Goal: Task Accomplishment & Management: Check status

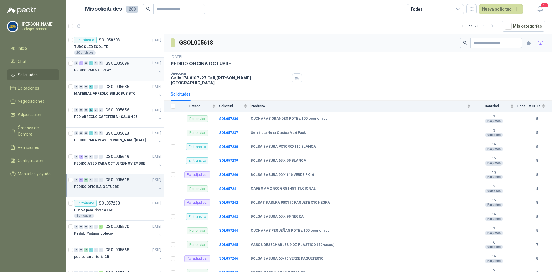
scroll to position [68, 0]
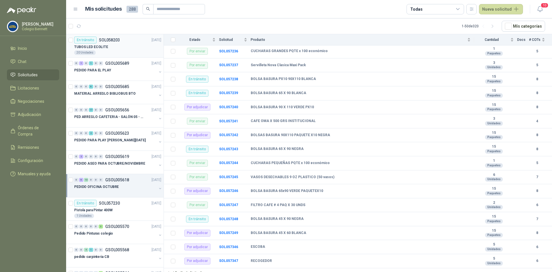
click at [115, 45] on div "TUBOS LED ECOLITE" at bounding box center [117, 46] width 87 height 7
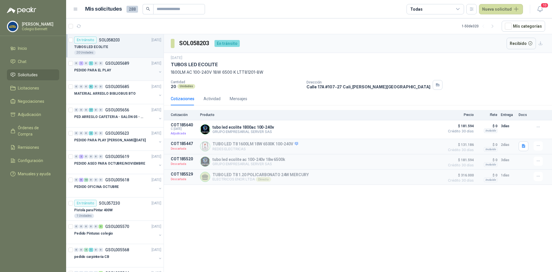
click at [114, 66] on div "0 1 0 1 0 0 GSOL005689 [DATE]" at bounding box center [118, 63] width 88 height 7
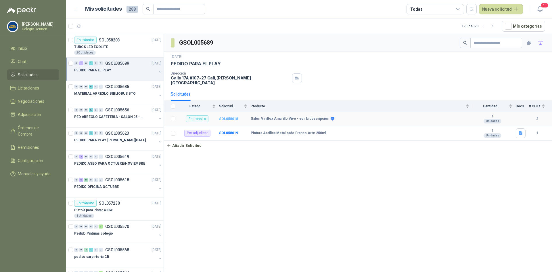
click at [223, 117] on b "SOL058018" at bounding box center [228, 119] width 19 height 4
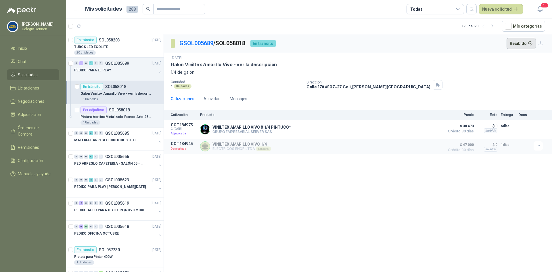
click at [521, 47] on button "Recibido" at bounding box center [522, 44] width 30 height 12
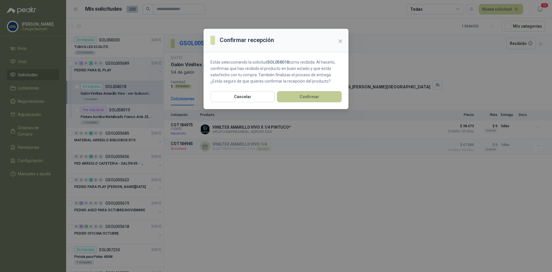
click at [307, 98] on button "Confirmar" at bounding box center [309, 96] width 64 height 11
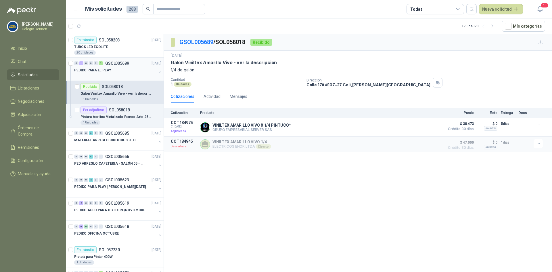
click at [158, 70] on button "button" at bounding box center [160, 72] width 5 height 5
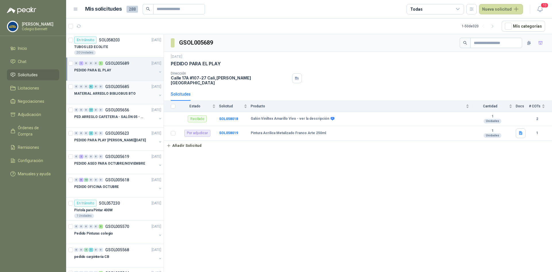
click at [141, 93] on div "MATERIAL ARREGLO BIBLIOBUS BTO" at bounding box center [115, 93] width 83 height 7
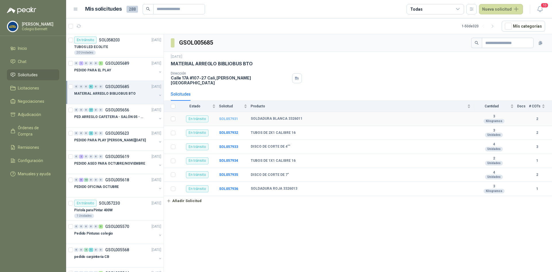
click at [230, 117] on b "SOL057931" at bounding box center [228, 119] width 19 height 4
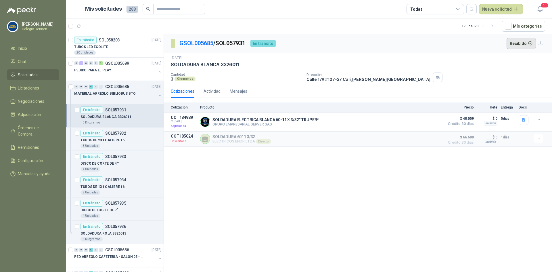
click at [521, 44] on button "Recibido" at bounding box center [522, 44] width 30 height 12
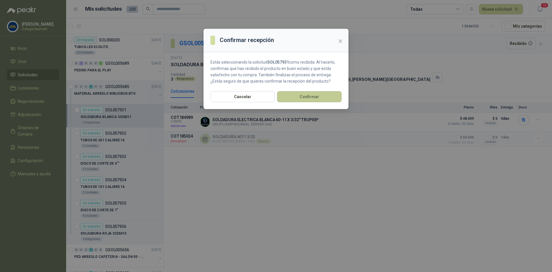
click at [314, 95] on button "Confirmar" at bounding box center [309, 96] width 64 height 11
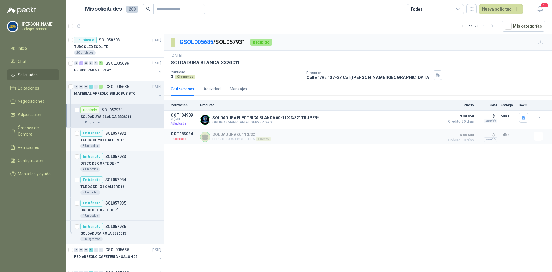
click at [112, 134] on p "SOL057932" at bounding box center [115, 133] width 21 height 4
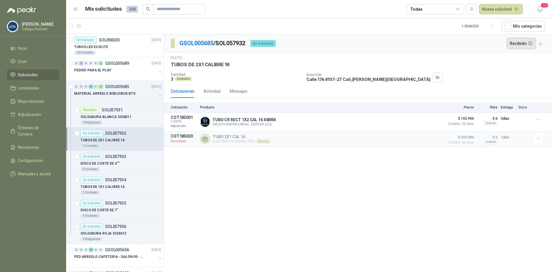
click at [524, 43] on button "Recibido" at bounding box center [522, 44] width 30 height 12
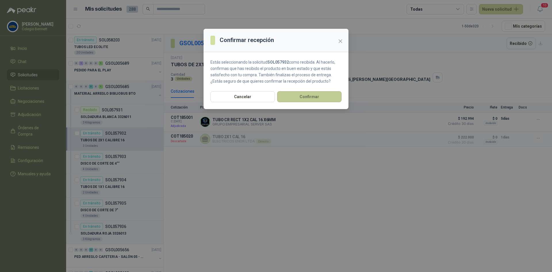
click at [311, 99] on button "Confirmar" at bounding box center [309, 96] width 64 height 11
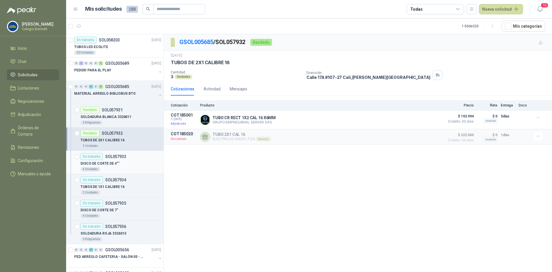
click at [115, 160] on div "En tránsito SOL057933" at bounding box center [104, 156] width 46 height 7
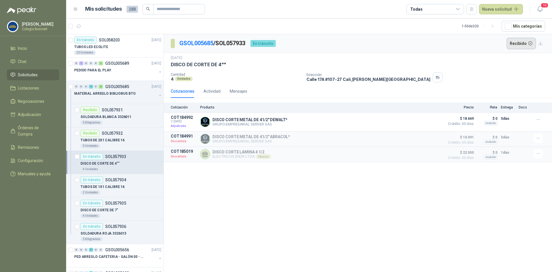
click at [518, 41] on button "Recibido" at bounding box center [522, 44] width 30 height 12
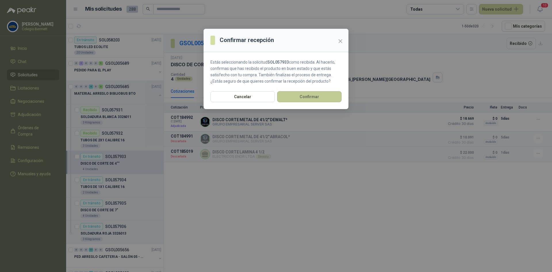
click at [323, 101] on button "Confirmar" at bounding box center [309, 96] width 64 height 11
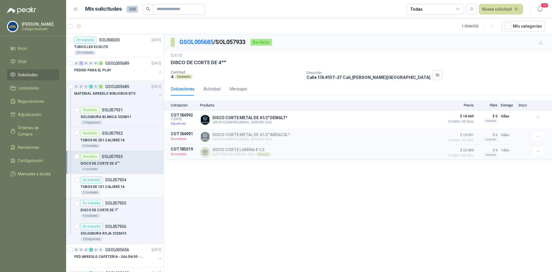
click at [131, 188] on div "TUBOS DE 1X1 CALIBRE 16" at bounding box center [121, 186] width 81 height 7
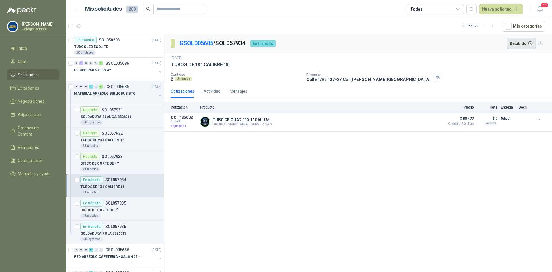
click at [521, 45] on button "Recibido" at bounding box center [522, 44] width 30 height 12
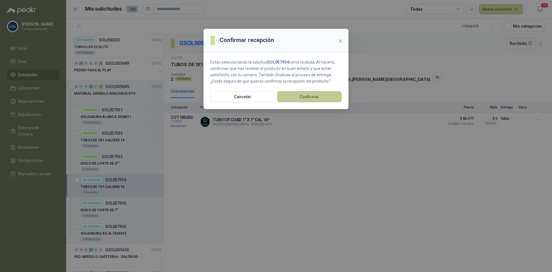
click at [331, 98] on button "Confirmar" at bounding box center [309, 96] width 64 height 11
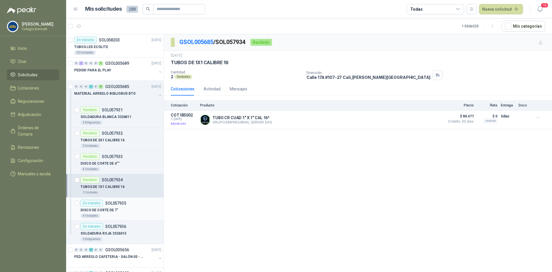
click at [134, 211] on div "DISCO DE CORTE DE 7"" at bounding box center [121, 210] width 81 height 7
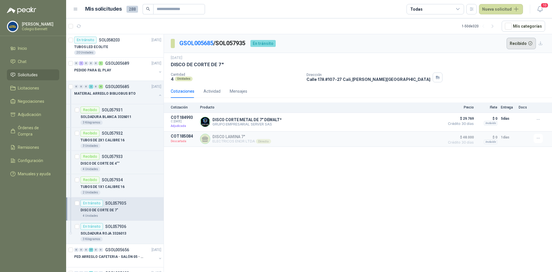
click at [521, 43] on button "Recibido" at bounding box center [522, 44] width 30 height 12
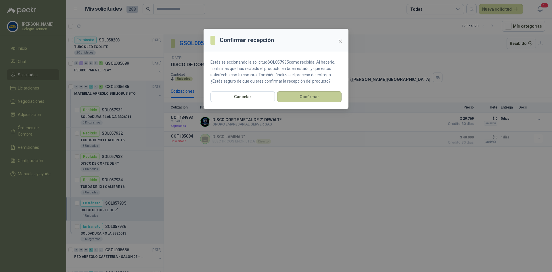
click at [337, 97] on button "Confirmar" at bounding box center [309, 96] width 64 height 11
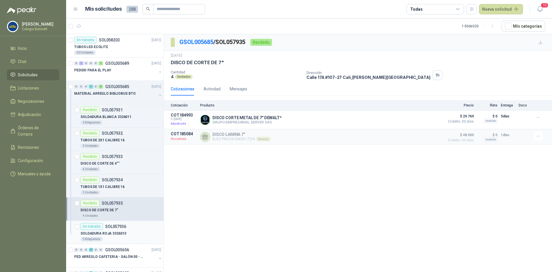
click at [113, 231] on p "SOLDADURA ROJA 3326013" at bounding box center [104, 233] width 46 height 5
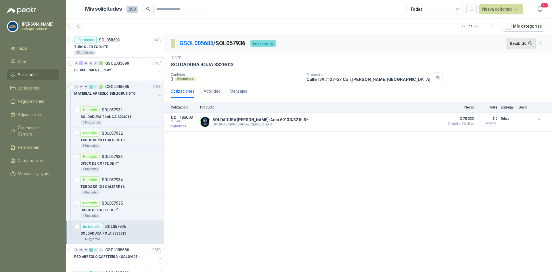
click at [527, 43] on button "Recibido" at bounding box center [522, 44] width 30 height 12
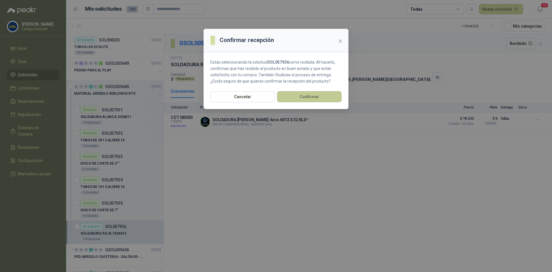
click at [330, 94] on button "Confirmar" at bounding box center [309, 96] width 64 height 11
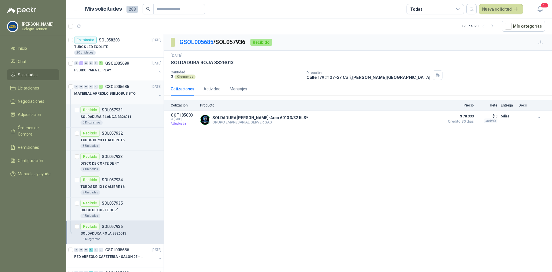
click at [158, 95] on button "button" at bounding box center [160, 95] width 5 height 5
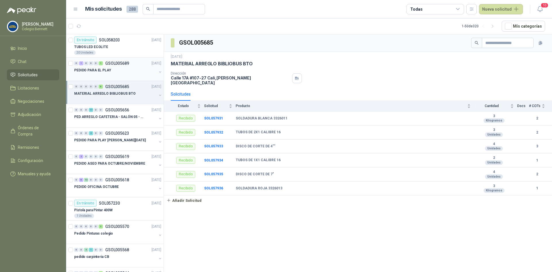
click at [145, 68] on div "PEDIDO PARA EL PLAY" at bounding box center [115, 70] width 83 height 7
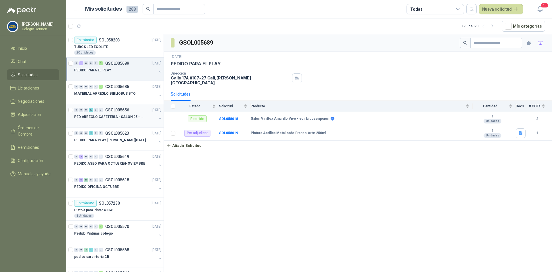
click at [142, 117] on p "PED ARREGLO CAFETERIA - SALÓN 05 - MATERIAL CARP." at bounding box center [110, 116] width 72 height 5
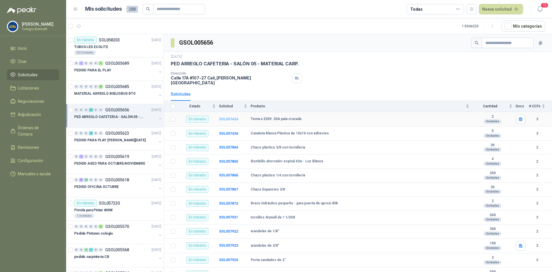
click at [231, 117] on b "SOL057424" at bounding box center [228, 119] width 19 height 4
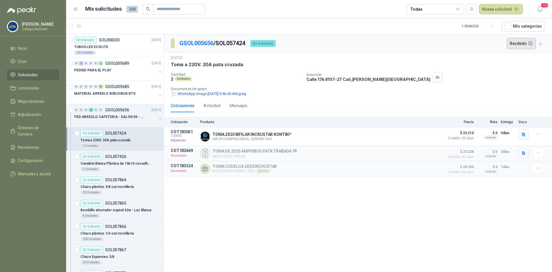
click at [524, 39] on button "Recibido" at bounding box center [522, 44] width 30 height 12
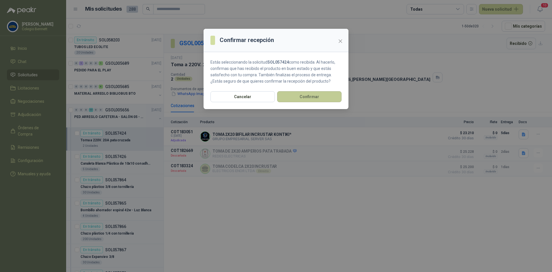
click at [302, 95] on button "Confirmar" at bounding box center [309, 96] width 64 height 11
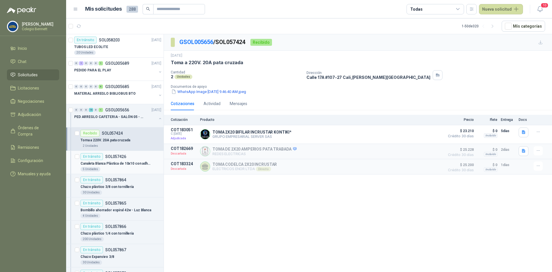
click at [116, 162] on p "Canaleta Blanca Plástica de 10x10 con adhesivo" at bounding box center [117, 163] width 72 height 5
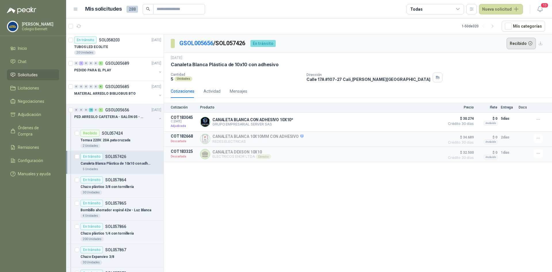
click at [519, 45] on button "Recibido" at bounding box center [522, 44] width 30 height 12
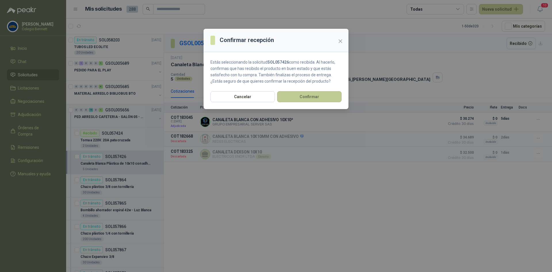
click at [327, 99] on button "Confirmar" at bounding box center [309, 96] width 64 height 11
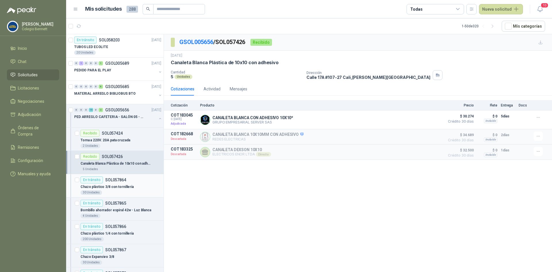
click at [129, 186] on p "Chazo plástico 3/8 con tornillería" at bounding box center [107, 186] width 53 height 5
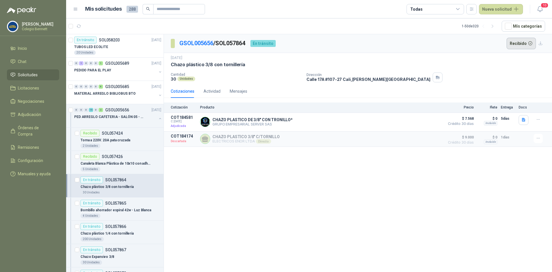
click at [526, 42] on button "Recibido" at bounding box center [522, 44] width 30 height 12
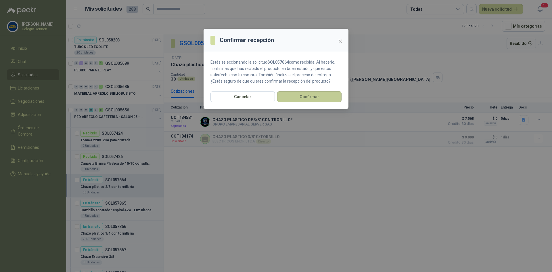
click at [305, 95] on button "Confirmar" at bounding box center [309, 96] width 64 height 11
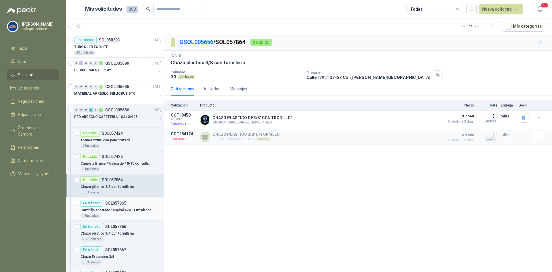
click at [127, 206] on div "En tránsito SOL057865" at bounding box center [121, 203] width 81 height 7
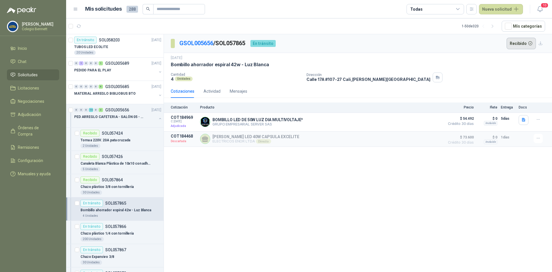
click at [520, 43] on button "Recibido" at bounding box center [522, 44] width 30 height 12
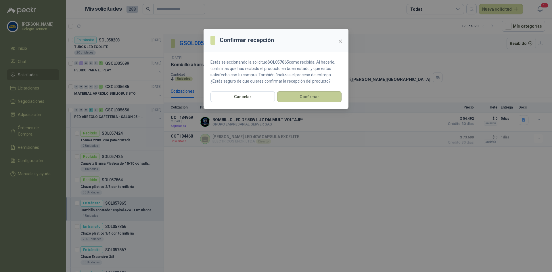
click at [288, 98] on button "Confirmar" at bounding box center [309, 96] width 64 height 11
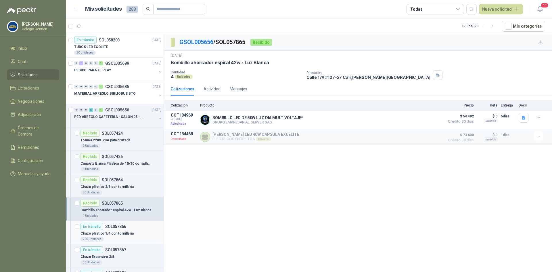
click at [121, 227] on p "SOL057866" at bounding box center [115, 226] width 21 height 4
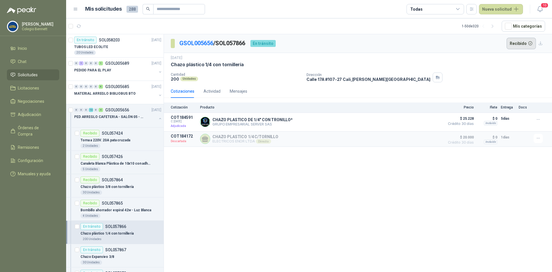
click at [518, 47] on button "Recibido" at bounding box center [522, 44] width 30 height 12
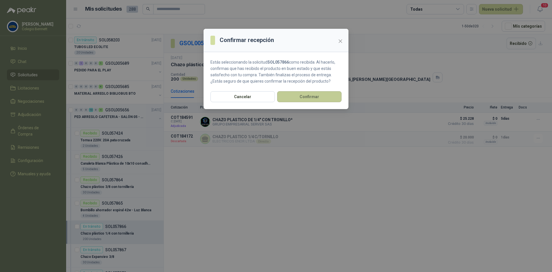
click at [326, 94] on button "Confirmar" at bounding box center [309, 96] width 64 height 11
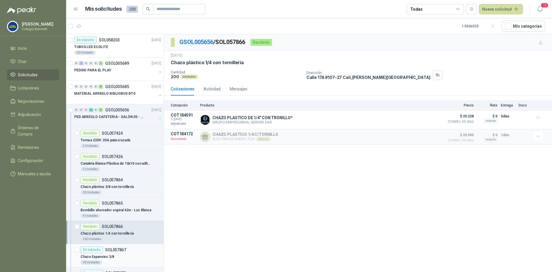
click at [116, 253] on div "En tránsito SOL057867" at bounding box center [104, 249] width 46 height 7
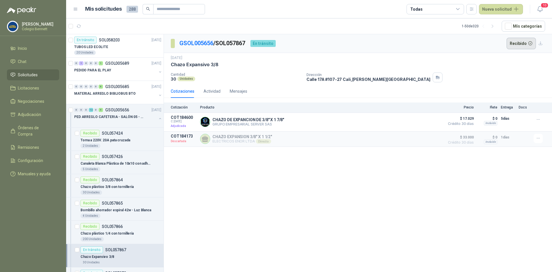
click at [524, 43] on button "Recibido" at bounding box center [522, 44] width 30 height 12
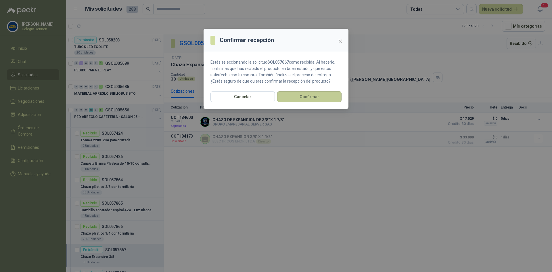
click at [305, 94] on button "Confirmar" at bounding box center [309, 96] width 64 height 11
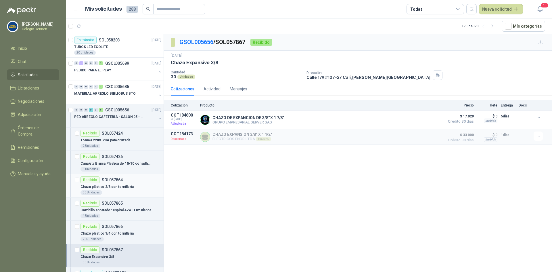
scroll to position [29, 0]
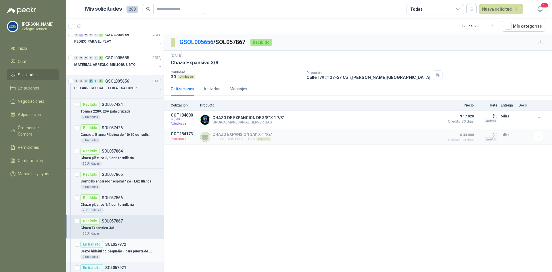
click at [116, 249] on p "Brazo hidráulico pequeño - para puerta de aproxi.80k" at bounding box center [117, 251] width 72 height 5
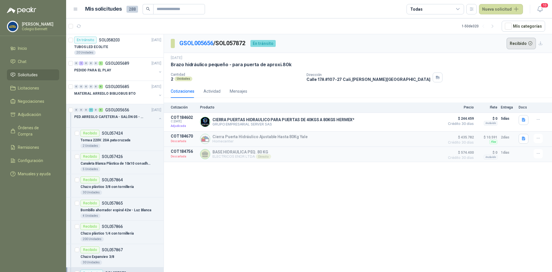
click at [514, 40] on button "Recibido" at bounding box center [522, 44] width 30 height 12
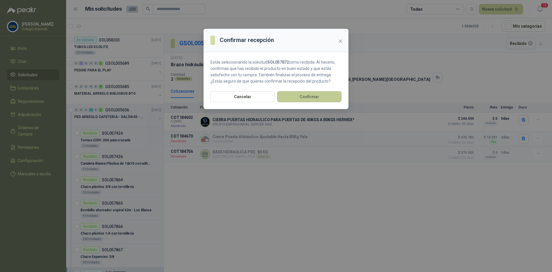
click at [314, 96] on button "Confirmar" at bounding box center [309, 96] width 64 height 11
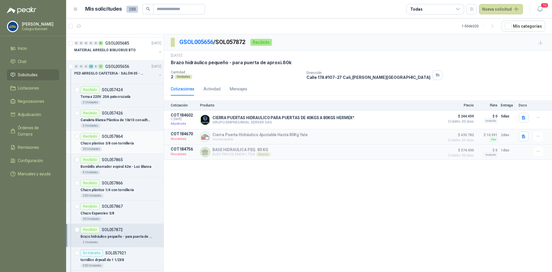
scroll to position [58, 0]
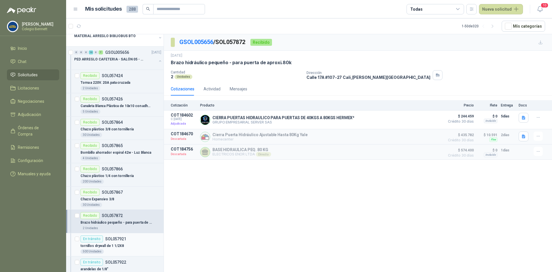
click at [119, 246] on p "tornillos drywall de 1 1/2X8" at bounding box center [102, 245] width 43 height 5
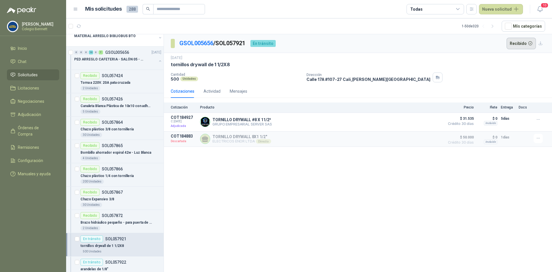
click at [519, 42] on button "Recibido" at bounding box center [522, 44] width 30 height 12
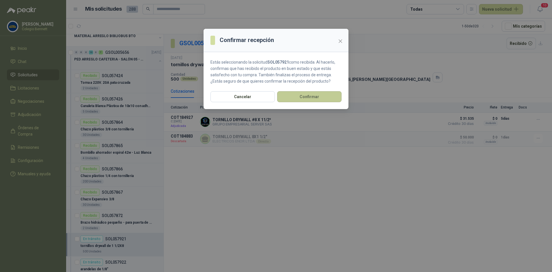
click at [325, 94] on button "Confirmar" at bounding box center [309, 96] width 64 height 11
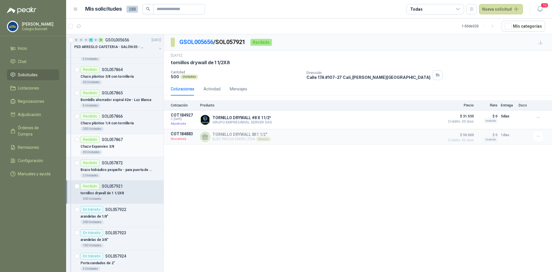
scroll to position [115, 0]
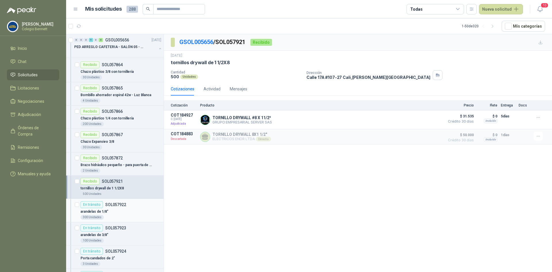
click at [127, 208] on div "arandelas de 1/8"" at bounding box center [121, 211] width 81 height 7
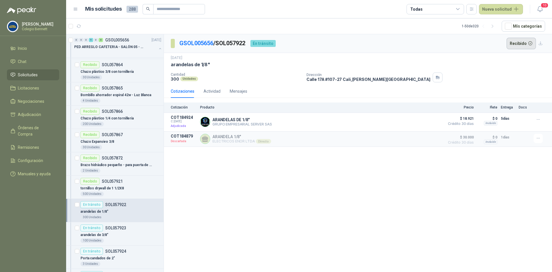
click at [527, 41] on button "Recibido" at bounding box center [522, 44] width 30 height 12
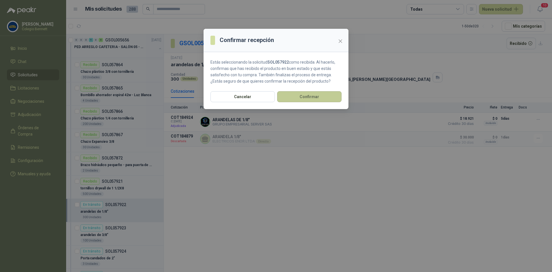
click at [319, 93] on button "Confirmar" at bounding box center [309, 96] width 64 height 11
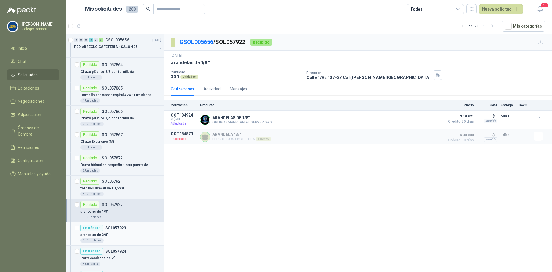
click at [108, 230] on div "En tránsito SOL057923" at bounding box center [104, 227] width 46 height 7
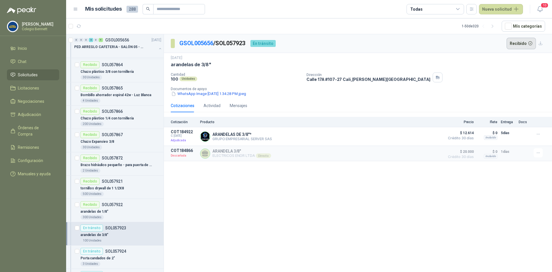
click at [526, 42] on button "Recibido" at bounding box center [522, 44] width 30 height 12
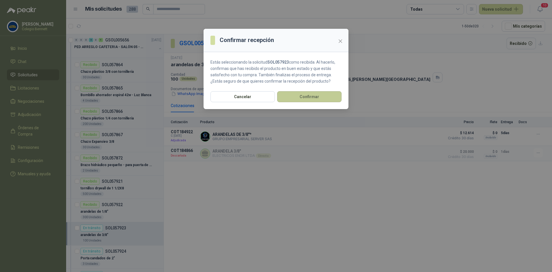
click at [322, 96] on button "Confirmar" at bounding box center [309, 96] width 64 height 11
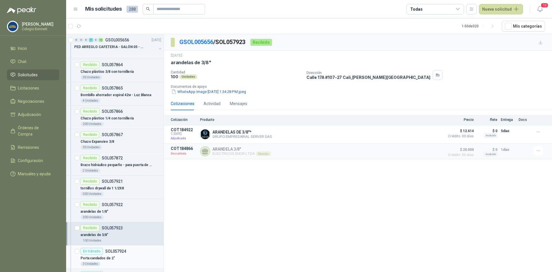
click at [105, 258] on p "Porta candados de 2"" at bounding box center [98, 257] width 35 height 5
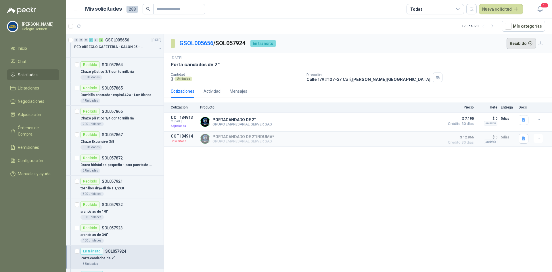
click at [514, 42] on button "Recibido" at bounding box center [522, 44] width 30 height 12
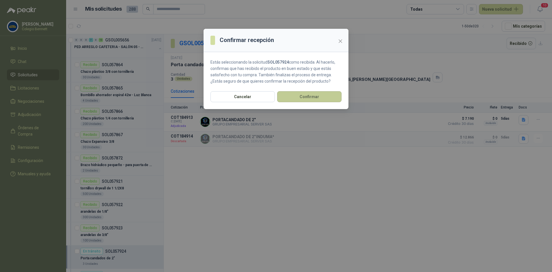
click at [326, 94] on button "Confirmar" at bounding box center [309, 96] width 64 height 11
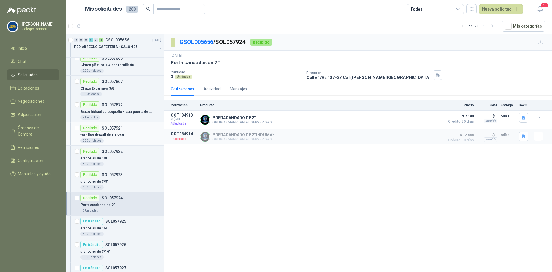
scroll to position [173, 0]
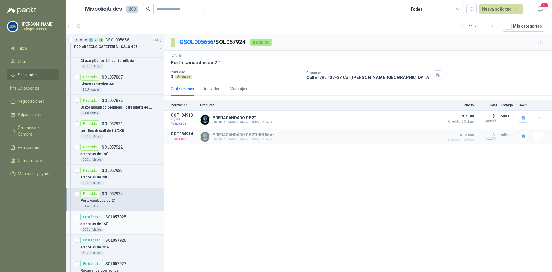
click at [114, 217] on p "SOL057925" at bounding box center [115, 217] width 21 height 4
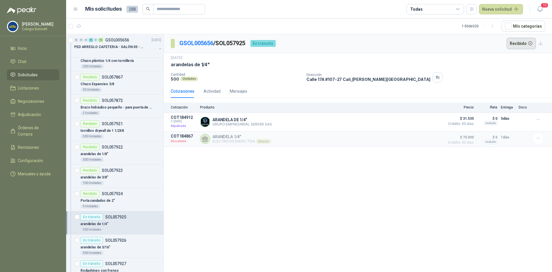
click at [515, 40] on button "Recibido" at bounding box center [522, 44] width 30 height 12
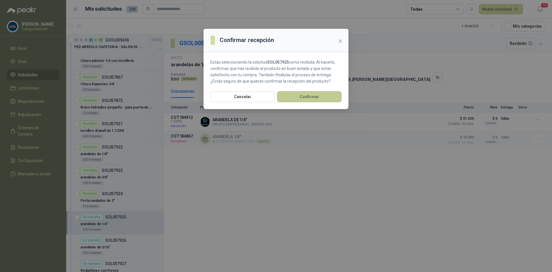
click at [331, 94] on button "Confirmar" at bounding box center [309, 96] width 64 height 11
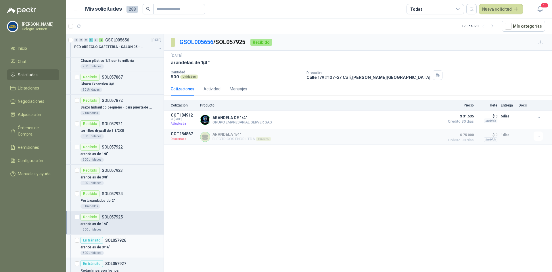
click at [121, 244] on div "arandelas de 3/16"" at bounding box center [121, 247] width 81 height 7
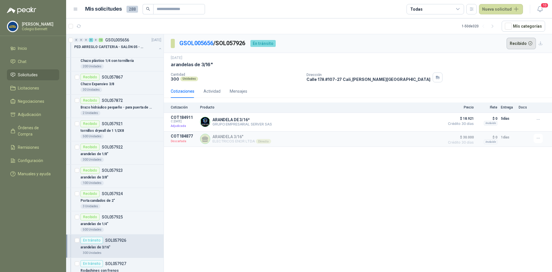
click at [523, 43] on button "Recibido" at bounding box center [522, 44] width 30 height 12
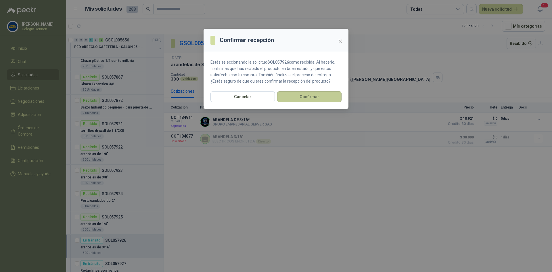
click at [316, 96] on button "Confirmar" at bounding box center [309, 96] width 64 height 11
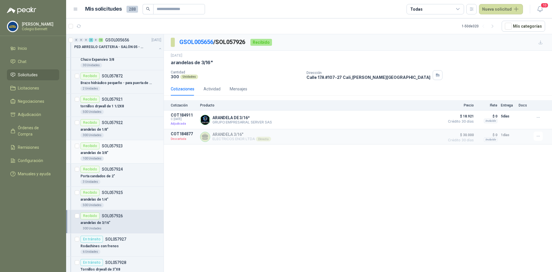
scroll to position [230, 0]
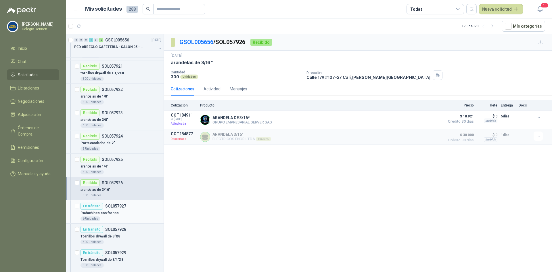
click at [119, 206] on p "SOL057927" at bounding box center [115, 206] width 21 height 4
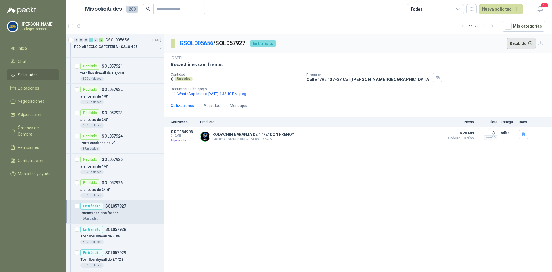
click at [525, 43] on button "Recibido" at bounding box center [522, 44] width 30 height 12
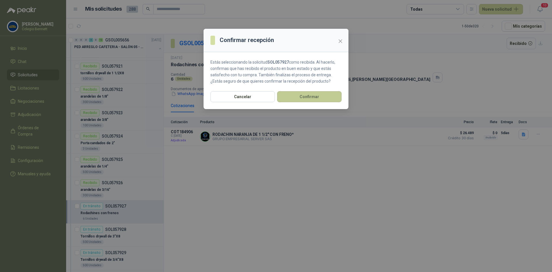
click at [326, 98] on button "Confirmar" at bounding box center [309, 96] width 64 height 11
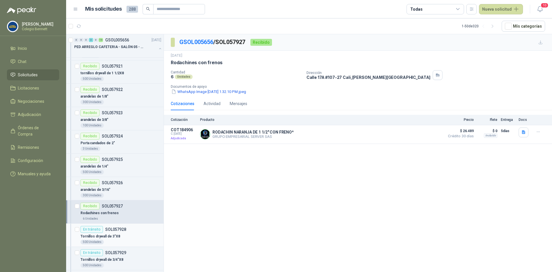
click at [127, 238] on div "Tornillos drywall de 3"X8" at bounding box center [121, 236] width 81 height 7
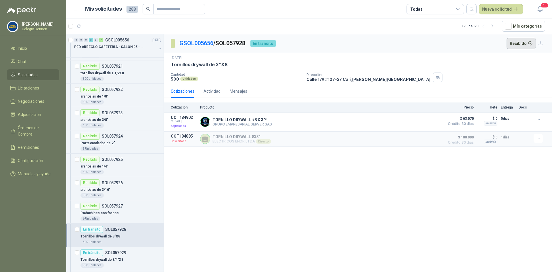
click at [523, 43] on button "Recibido" at bounding box center [522, 44] width 30 height 12
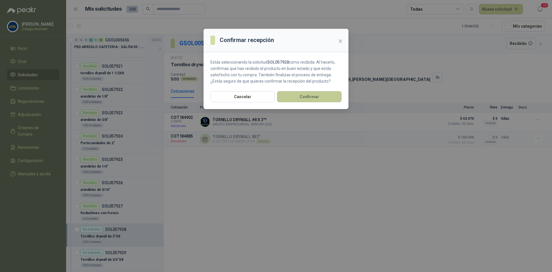
click at [319, 96] on button "Confirmar" at bounding box center [309, 96] width 64 height 11
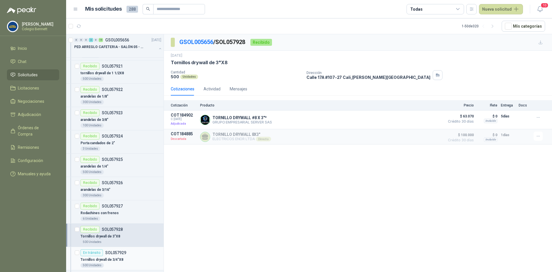
click at [117, 259] on p "Tornillos drywall de 3/4"X8" at bounding box center [102, 259] width 43 height 5
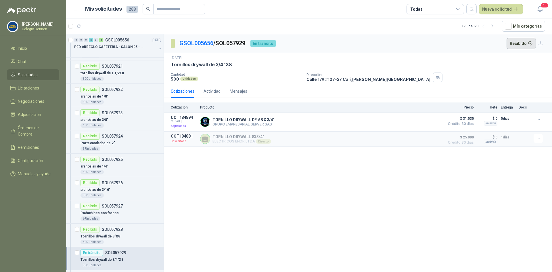
click at [514, 42] on button "Recibido" at bounding box center [522, 44] width 30 height 12
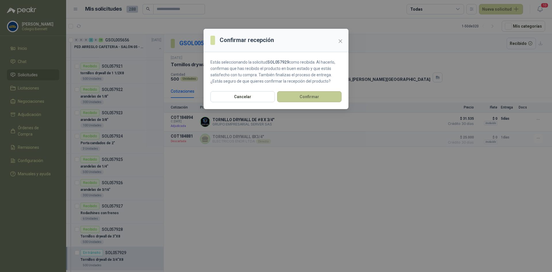
click at [338, 91] on button "Confirmar" at bounding box center [309, 96] width 64 height 11
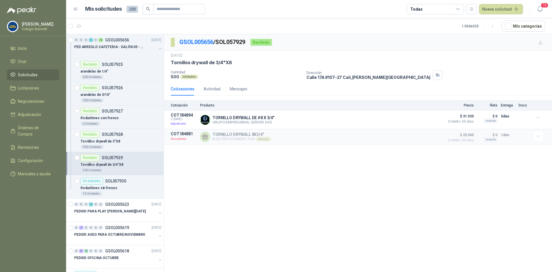
scroll to position [345, 0]
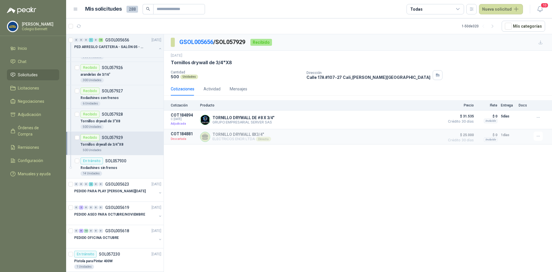
click at [117, 164] on div "Rodachines sin frenos" at bounding box center [121, 167] width 81 height 7
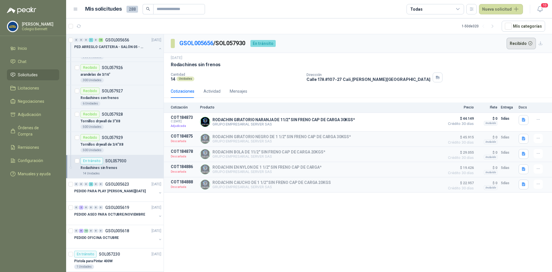
click at [521, 41] on button "Recibido" at bounding box center [522, 44] width 30 height 12
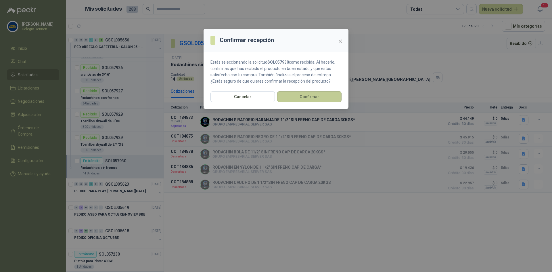
click at [314, 93] on button "Confirmar" at bounding box center [309, 96] width 64 height 11
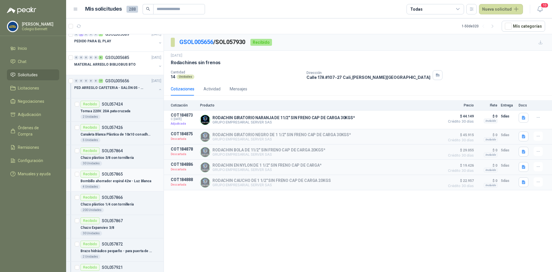
scroll to position [29, 0]
click at [158, 89] on button "button" at bounding box center [160, 89] width 5 height 5
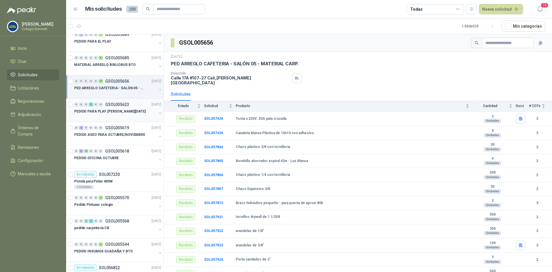
click at [124, 109] on p "PEDIDO PARA PLAY [PERSON_NAME][DATE]" at bounding box center [110, 111] width 72 height 5
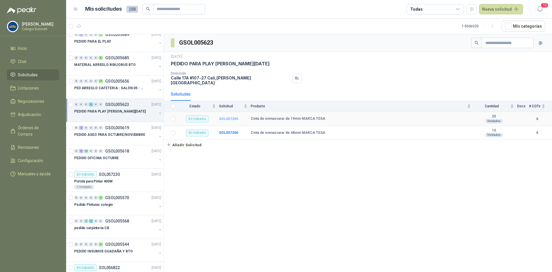
click at [226, 117] on b "SOL057265" at bounding box center [228, 119] width 19 height 4
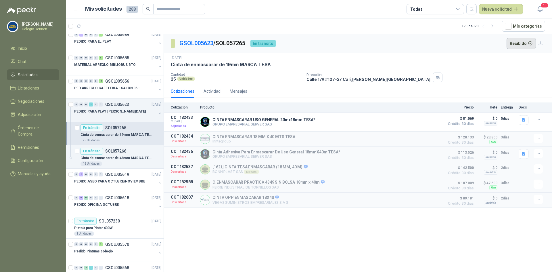
click at [516, 42] on button "Recibido" at bounding box center [522, 44] width 30 height 12
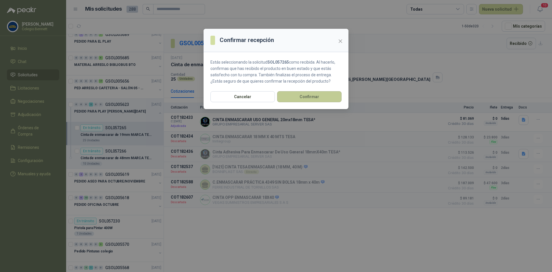
click at [332, 96] on button "Confirmar" at bounding box center [309, 96] width 64 height 11
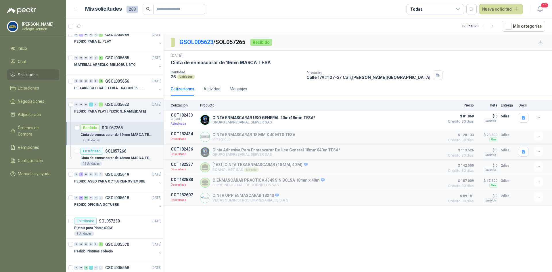
click at [106, 156] on p "Cinta de enmascarar de 48mm MARCA TESA" at bounding box center [117, 157] width 72 height 5
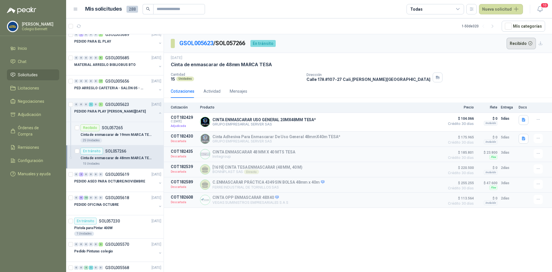
click at [521, 43] on button "Recibido" at bounding box center [522, 44] width 30 height 12
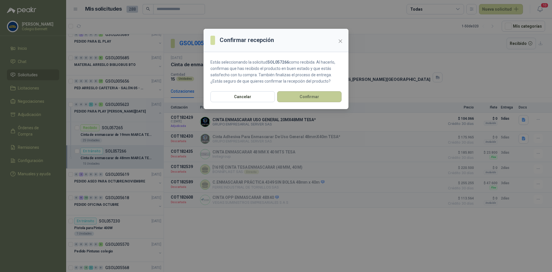
click at [330, 94] on button "Confirmar" at bounding box center [309, 96] width 64 height 11
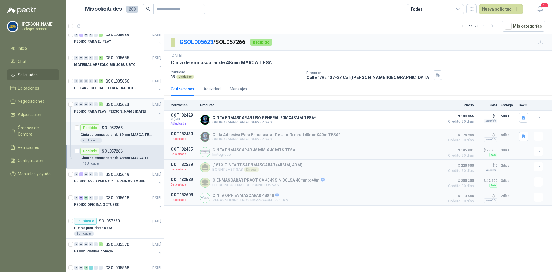
click at [158, 112] on button "button" at bounding box center [160, 113] width 5 height 5
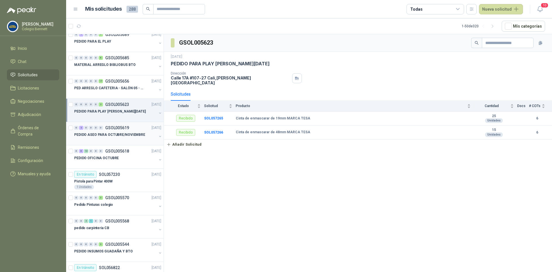
click at [140, 128] on div "0 2 0 0 0 0 GSOL005619 [DATE]" at bounding box center [118, 127] width 88 height 7
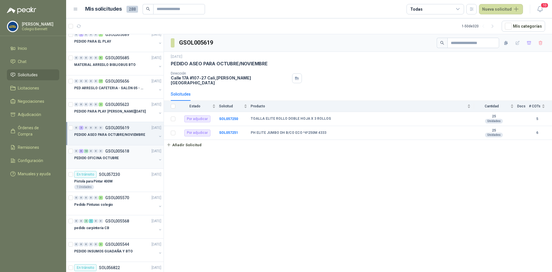
click at [135, 157] on div "PEDIDO OFICINA OCTUBRE" at bounding box center [115, 157] width 83 height 7
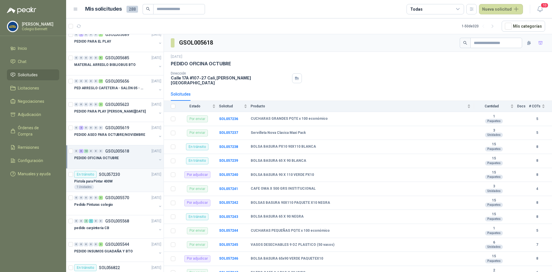
click at [122, 175] on div "En tránsito SOL057230 [DATE]" at bounding box center [117, 174] width 87 height 7
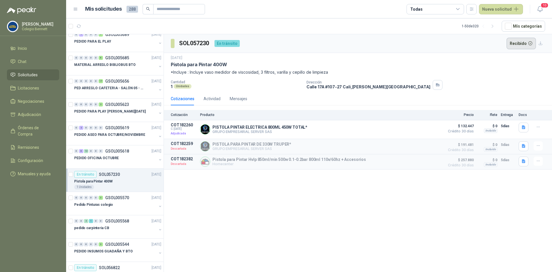
click at [523, 40] on button "Recibido" at bounding box center [522, 44] width 30 height 12
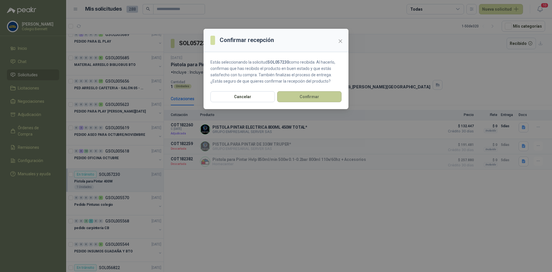
click at [337, 95] on button "Confirmar" at bounding box center [309, 96] width 64 height 11
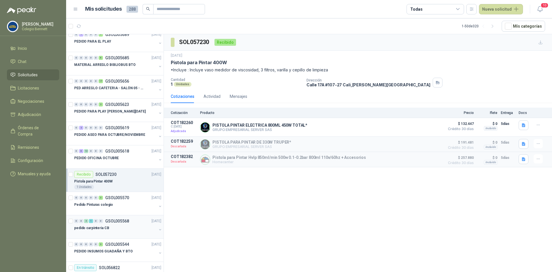
click at [118, 226] on div "pedido carpinteria CB" at bounding box center [115, 227] width 83 height 7
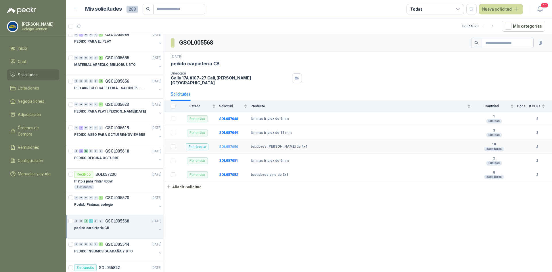
click at [227, 145] on b "SOL057050" at bounding box center [228, 147] width 19 height 4
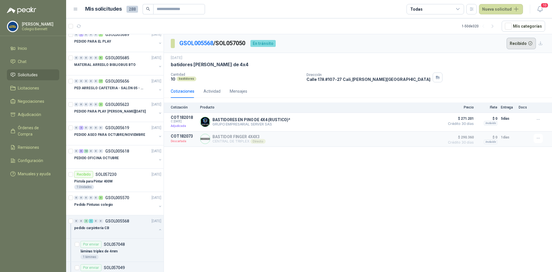
click at [512, 43] on button "Recibido" at bounding box center [522, 44] width 30 height 12
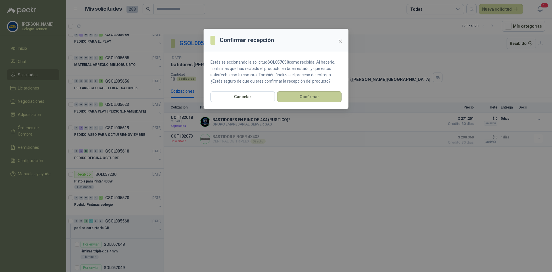
click at [339, 93] on button "Confirmar" at bounding box center [309, 96] width 64 height 11
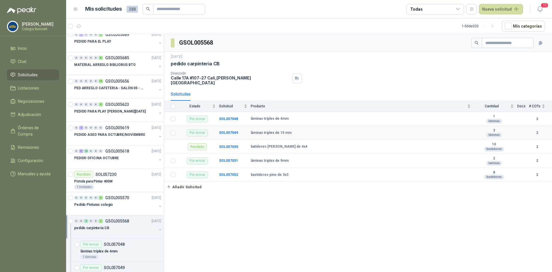
click at [233, 131] on td "SOL057049" at bounding box center [235, 133] width 32 height 14
click at [232, 131] on b "SOL057049" at bounding box center [228, 133] width 19 height 4
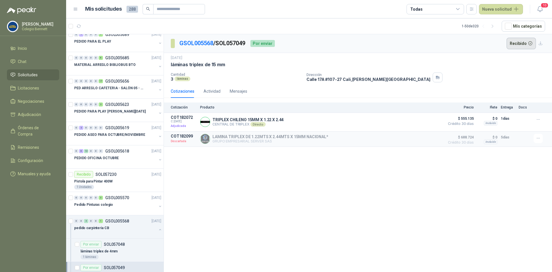
click at [516, 43] on button "Recibido" at bounding box center [522, 44] width 30 height 12
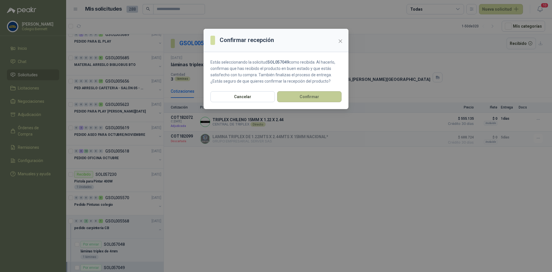
click at [333, 93] on button "Confirmar" at bounding box center [309, 96] width 64 height 11
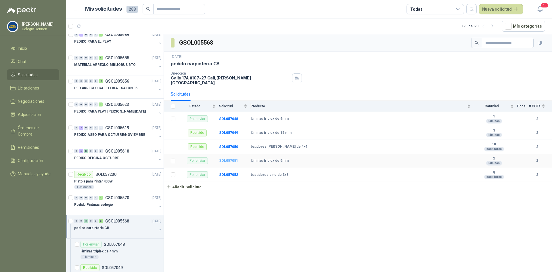
click at [230, 158] on b "SOL057051" at bounding box center [228, 160] width 19 height 4
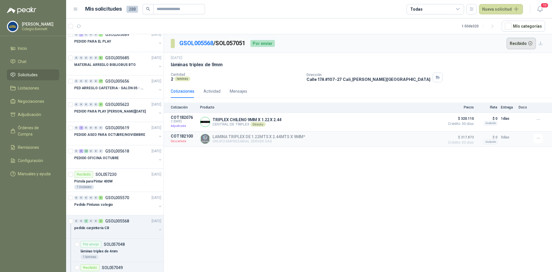
click at [521, 43] on button "Recibido" at bounding box center [522, 44] width 30 height 12
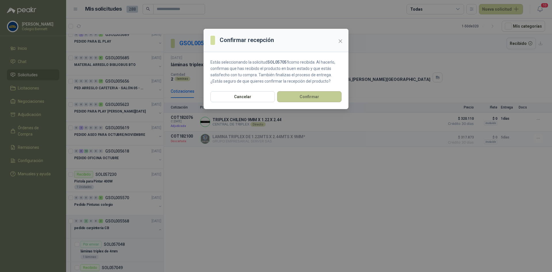
click at [324, 96] on button "Confirmar" at bounding box center [309, 96] width 64 height 11
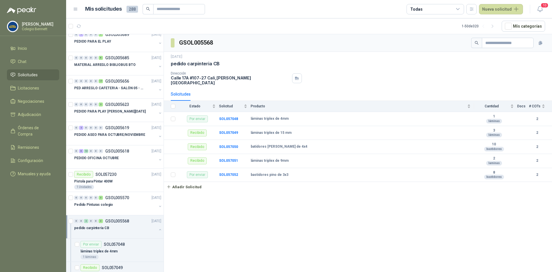
click at [280, 77] on div "Dirección [STREET_ADDRESS][PERSON_NAME]" at bounding box center [236, 78] width 131 height 14
click at [232, 189] on div "GSOL005568 [DATE] pedido carpinteria CB Dirección [STREET_ADDRESS][PERSON_NAME]…" at bounding box center [358, 154] width 388 height 240
click at [231, 173] on b "SOL057052" at bounding box center [228, 175] width 19 height 4
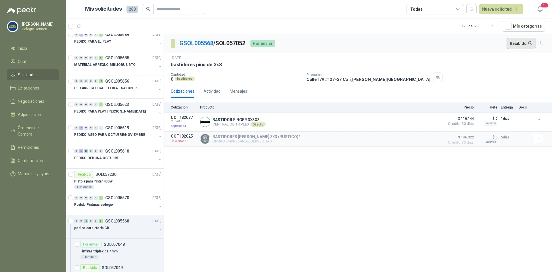
click at [515, 43] on button "Recibido" at bounding box center [522, 44] width 30 height 12
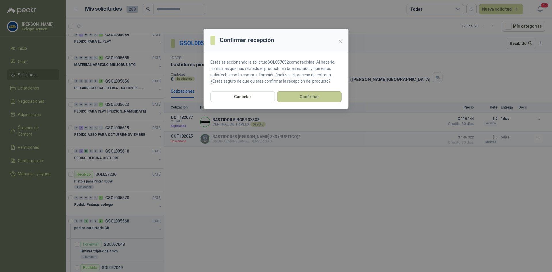
click at [324, 93] on button "Confirmar" at bounding box center [309, 96] width 64 height 11
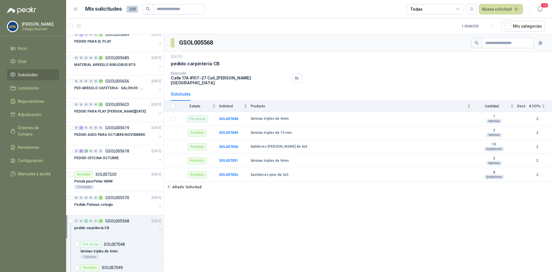
click at [252, 202] on div "GSOL005568 [DATE] pedido carpinteria CB Dirección [STREET_ADDRESS][PERSON_NAME]…" at bounding box center [358, 154] width 388 height 240
click at [158, 228] on button "button" at bounding box center [160, 229] width 5 height 5
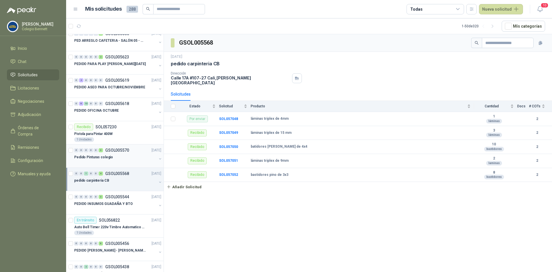
scroll to position [86, 0]
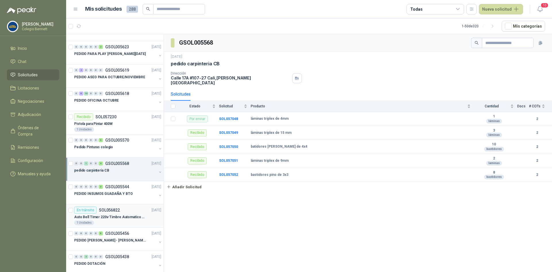
click at [125, 215] on p "Auto Bell Timer 220v Timbre Automatico Para Colegios, Indust" at bounding box center [110, 216] width 72 height 5
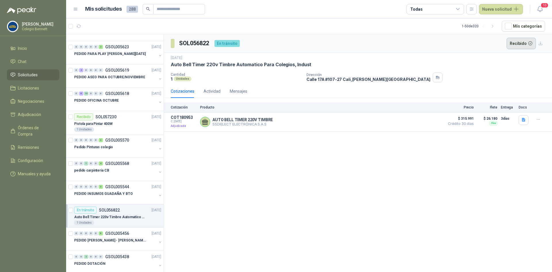
click at [518, 41] on button "Recibido" at bounding box center [522, 44] width 30 height 12
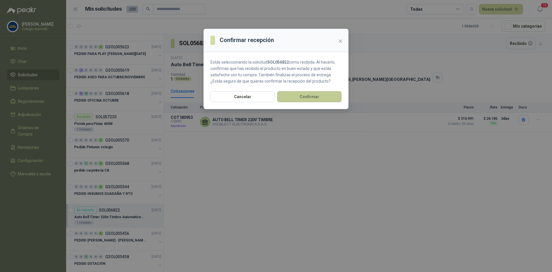
click at [330, 95] on button "Confirmar" at bounding box center [309, 96] width 64 height 11
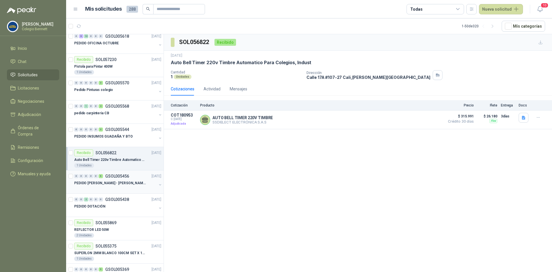
scroll to position [144, 0]
click at [101, 201] on div "0 0 2 0 0 0 GSOL005438 [DATE]" at bounding box center [118, 199] width 88 height 7
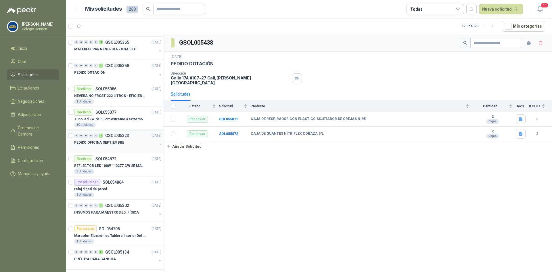
scroll to position [403, 0]
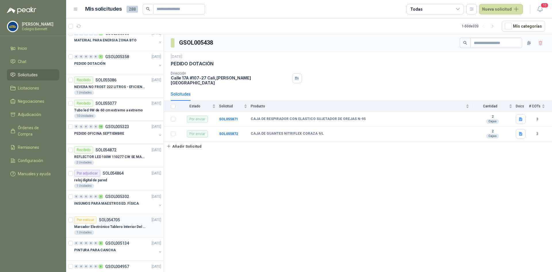
click at [121, 223] on div "Marcador Electrónico Tablero Interior Del Día Del Juego Para Luchar, El Balonce…" at bounding box center [117, 226] width 87 height 7
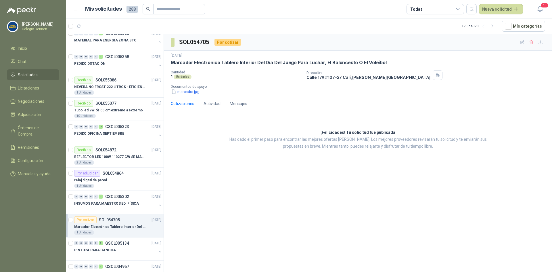
click at [239, 63] on p "Marcador Electrónico Tablero Interior Del Día Del Juego Para Luchar, El Balonce…" at bounding box center [279, 63] width 216 height 6
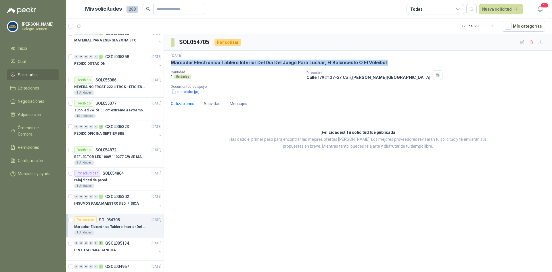
click at [239, 63] on p "Marcador Electrónico Tablero Interior Del Día Del Juego Para Luchar, El Balonce…" at bounding box center [279, 63] width 216 height 6
copy p "Marcador Electrónico Tablero Interior Del Día Del Juego Para Luchar, El Balonce…"
